Goal: Task Accomplishment & Management: Use online tool/utility

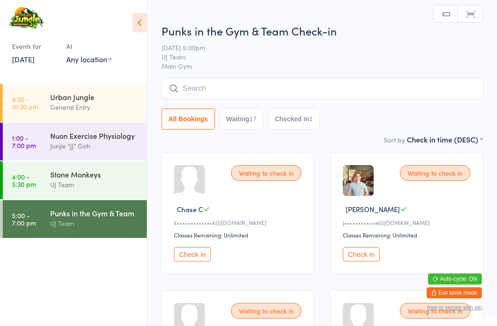
click at [216, 78] on input "search" at bounding box center [322, 88] width 321 height 21
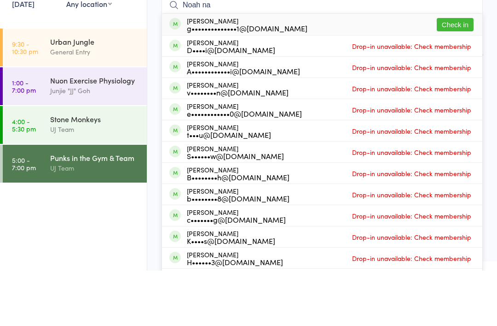
type input "Noah na"
click at [461, 73] on button "Check in" at bounding box center [455, 79] width 37 height 13
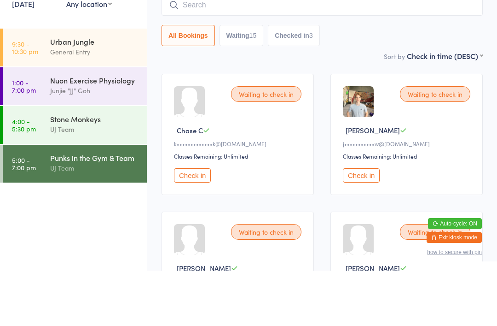
click at [210, 50] on input "search" at bounding box center [322, 60] width 321 height 21
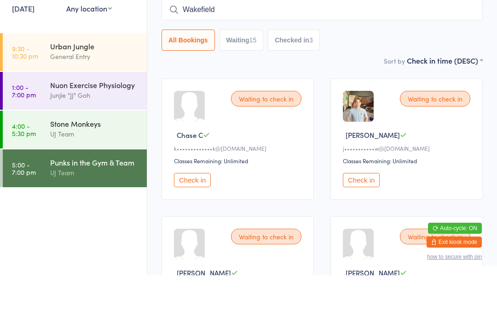
type input "Wakefield j"
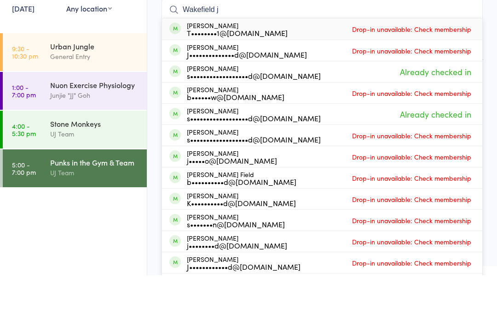
click at [75, 92] on div "Urban Jungle" at bounding box center [94, 97] width 89 height 10
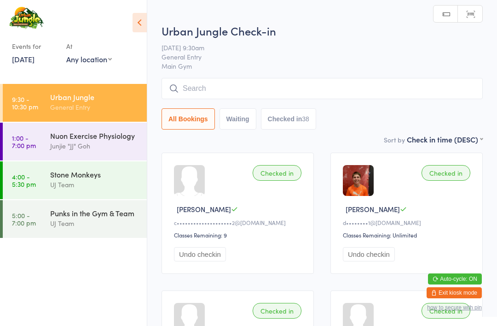
click at [320, 79] on input "search" at bounding box center [322, 88] width 321 height 21
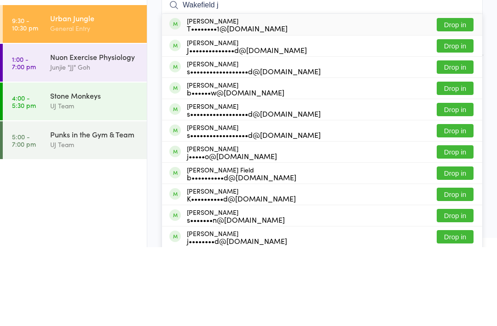
type input "Wakefield j"
click at [461, 118] on button "Drop in" at bounding box center [455, 124] width 37 height 13
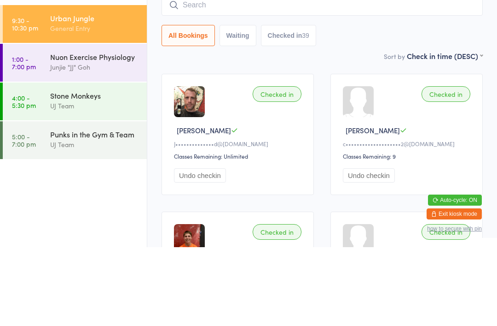
click at [64, 92] on div "Urban Jungle" at bounding box center [94, 97] width 89 height 10
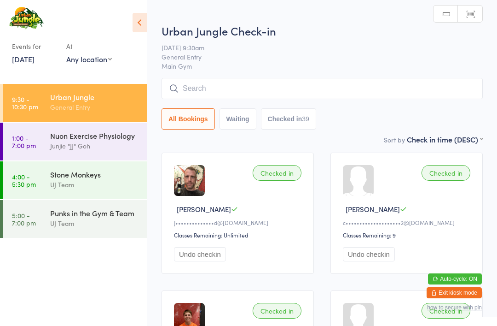
click at [209, 89] on input "search" at bounding box center [322, 88] width 321 height 21
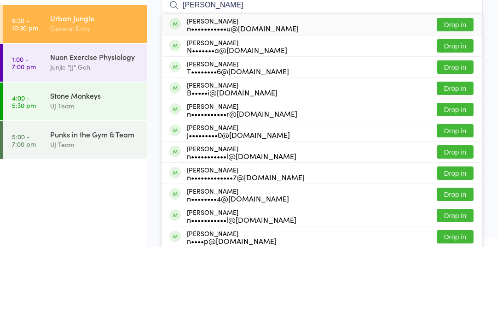
type input "[PERSON_NAME]"
click at [461, 97] on button "Drop in" at bounding box center [455, 103] width 37 height 13
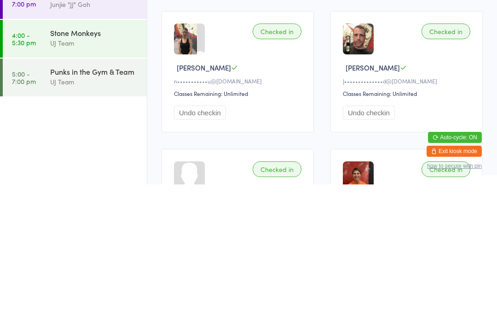
click at [50, 200] on link "5:00 - 7:00 pm Punks in the Gym & Team UJ Team" at bounding box center [75, 219] width 144 height 38
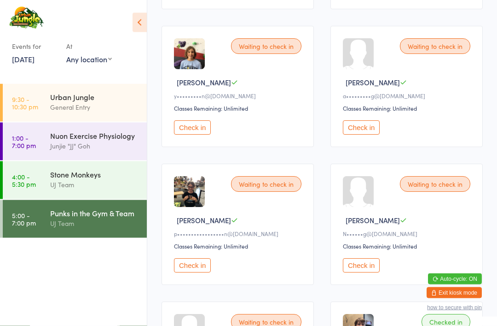
scroll to position [264, 0]
click at [357, 272] on button "Check in" at bounding box center [361, 265] width 37 height 14
click at [81, 96] on div "Urban Jungle" at bounding box center [94, 97] width 89 height 10
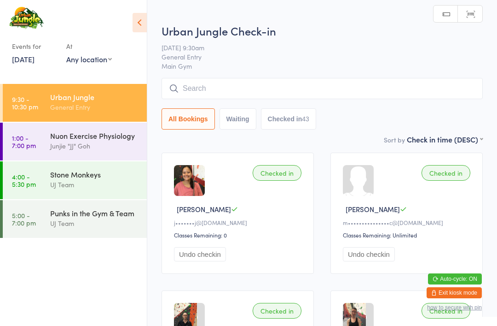
click at [221, 84] on input "search" at bounding box center [322, 88] width 321 height 21
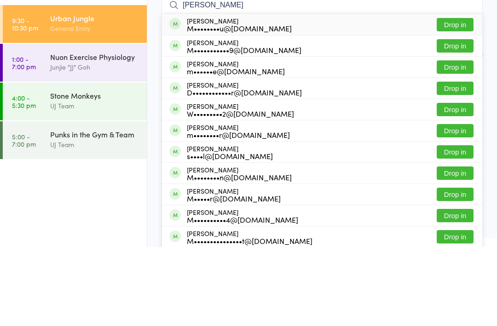
type input "[PERSON_NAME]"
click at [455, 160] on button "Drop in" at bounding box center [455, 166] width 37 height 13
